Goal: Task Accomplishment & Management: Complete application form

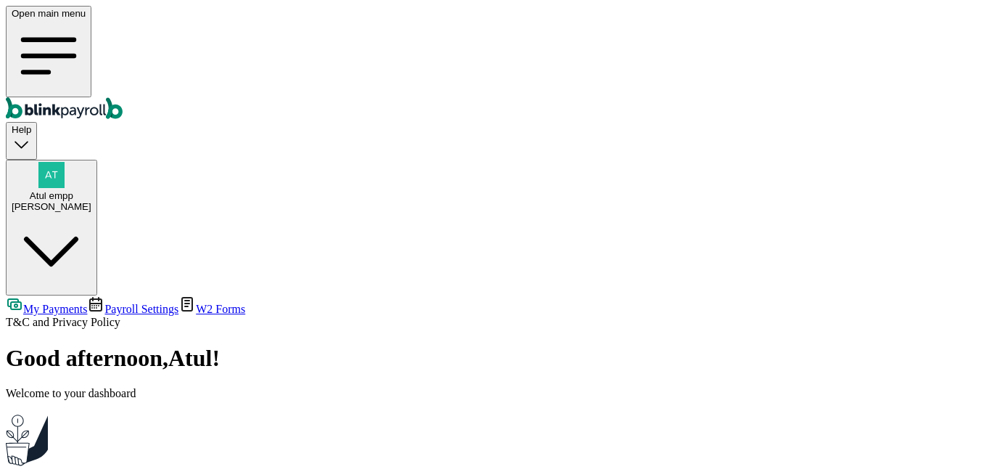
click at [73, 190] on span "Atul empp" at bounding box center [52, 195] width 44 height 11
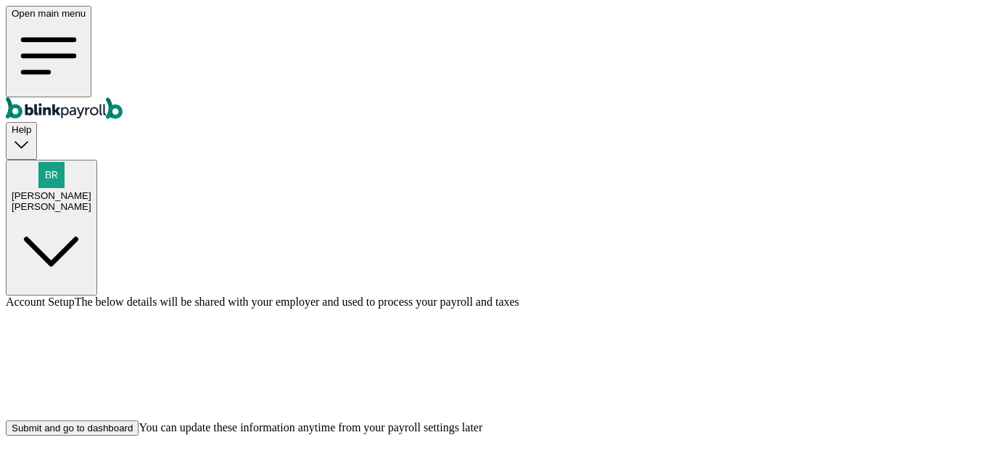
click at [133, 422] on div "Submit and go to dashboard" at bounding box center [72, 427] width 121 height 11
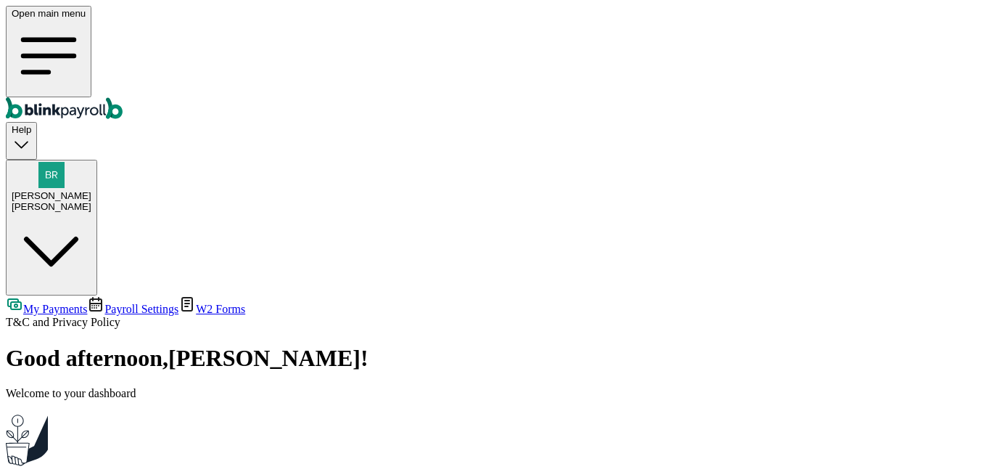
click at [104, 302] on span "Payroll Settings" at bounding box center [141, 308] width 74 height 12
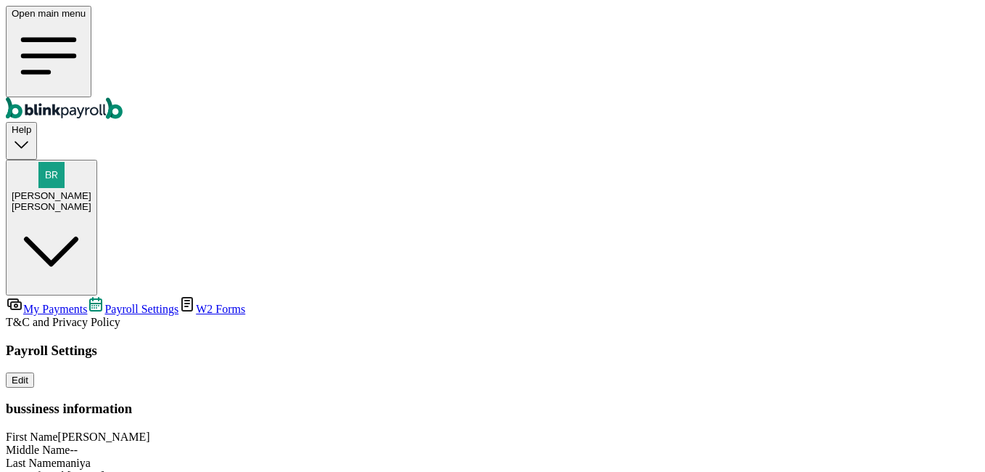
click at [87, 302] on link "My Payments" at bounding box center [46, 308] width 81 height 12
